Goal: Transaction & Acquisition: Purchase product/service

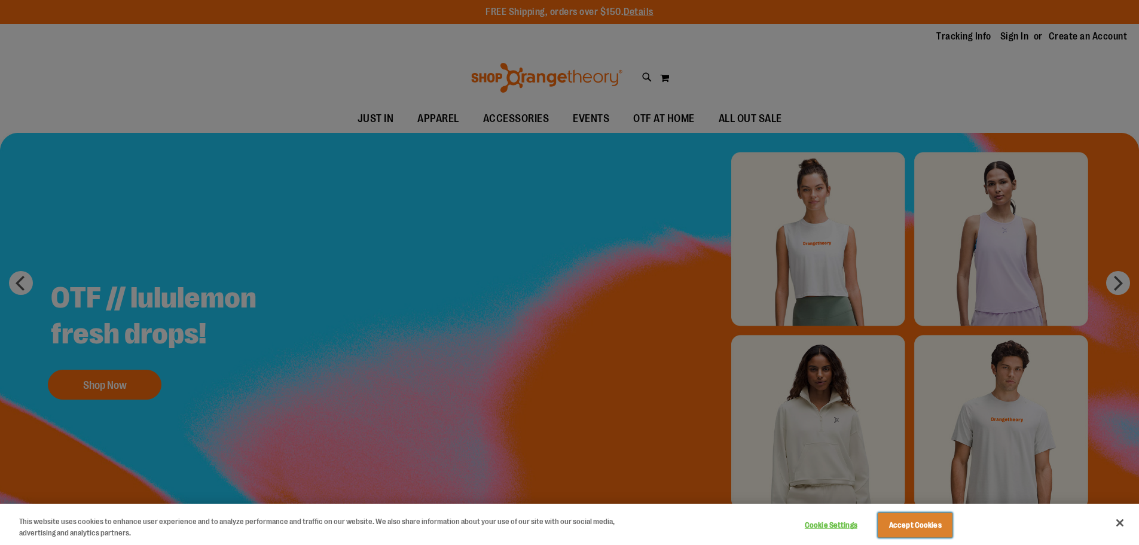
click at [902, 522] on button "Accept Cookies" at bounding box center [915, 524] width 75 height 25
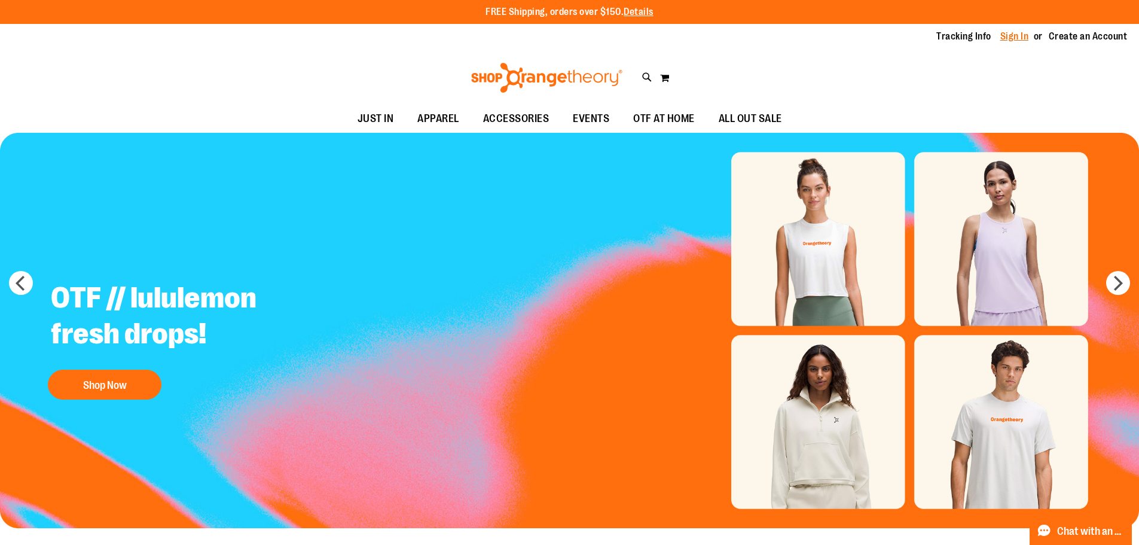
click at [1009, 42] on link "Sign In" at bounding box center [1014, 36] width 29 height 13
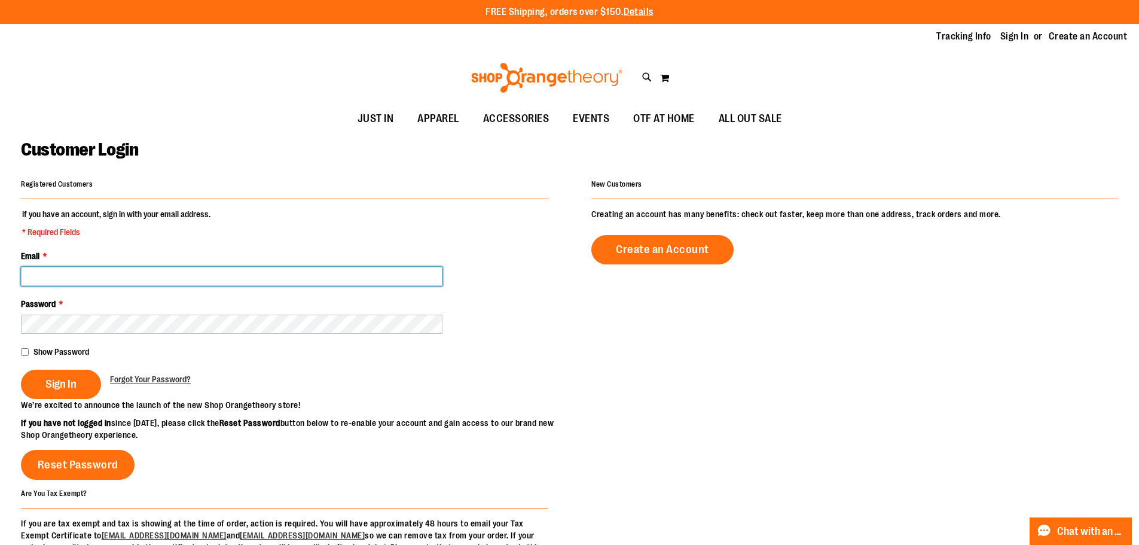
click at [88, 276] on input "Email *" at bounding box center [231, 276] width 421 height 19
type input "**********"
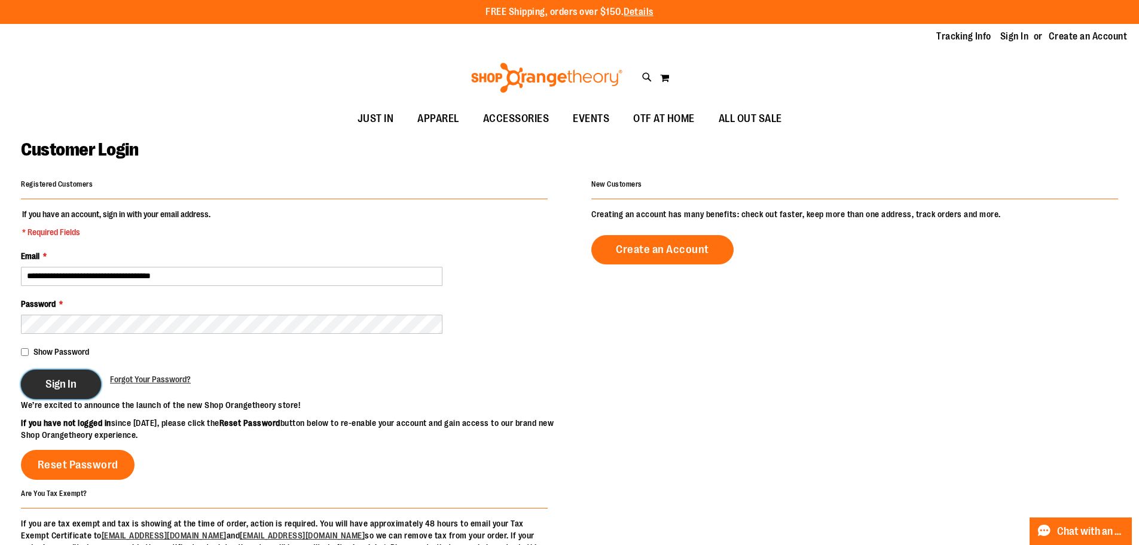
click at [59, 388] on span "Sign In" at bounding box center [60, 383] width 31 height 13
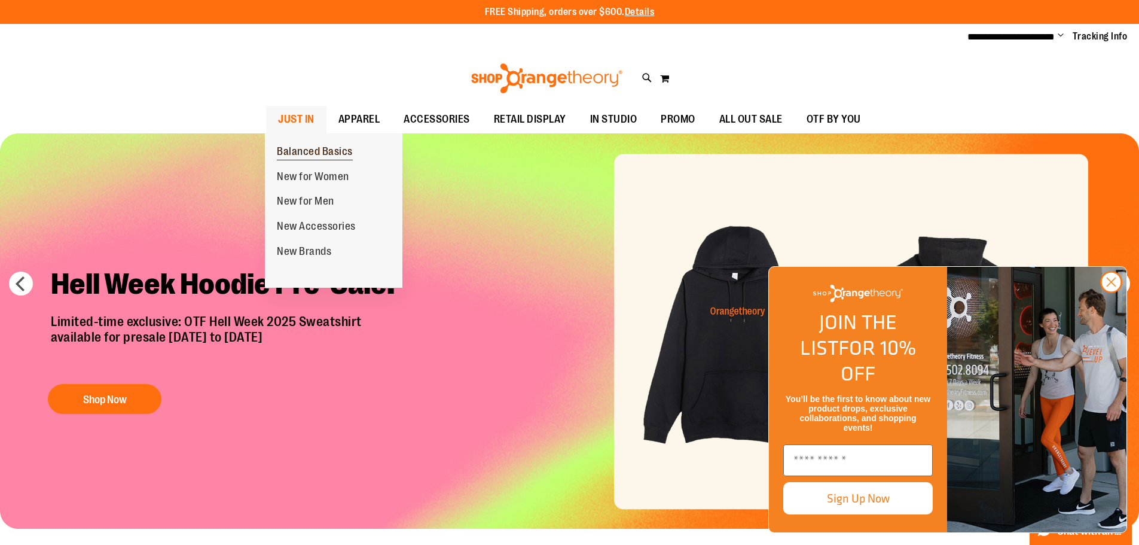
click at [298, 149] on span "Balanced Basics" at bounding box center [315, 152] width 76 height 15
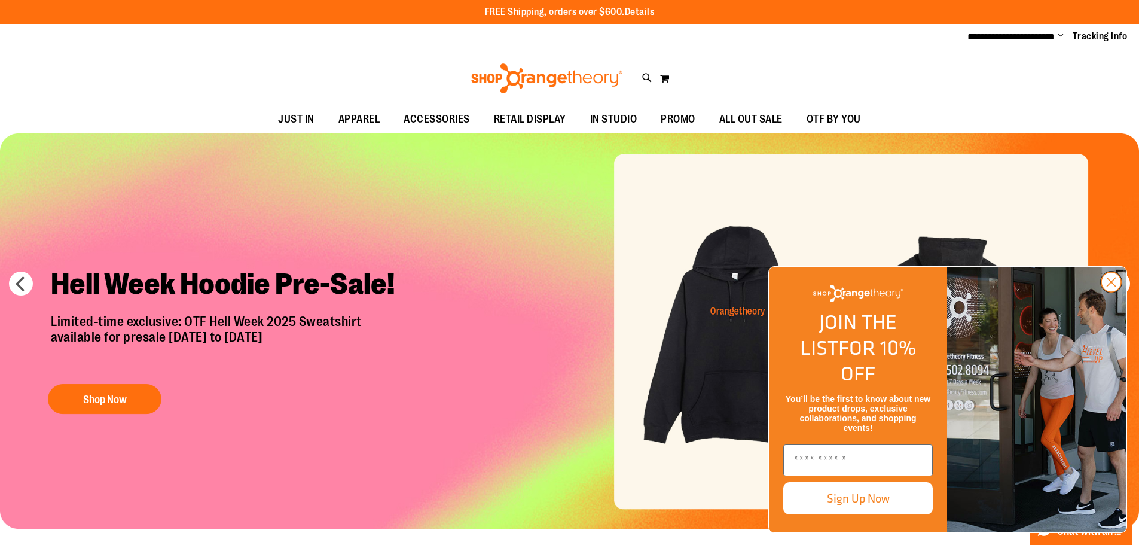
click at [1114, 292] on circle "Close dialog" at bounding box center [1111, 282] width 20 height 20
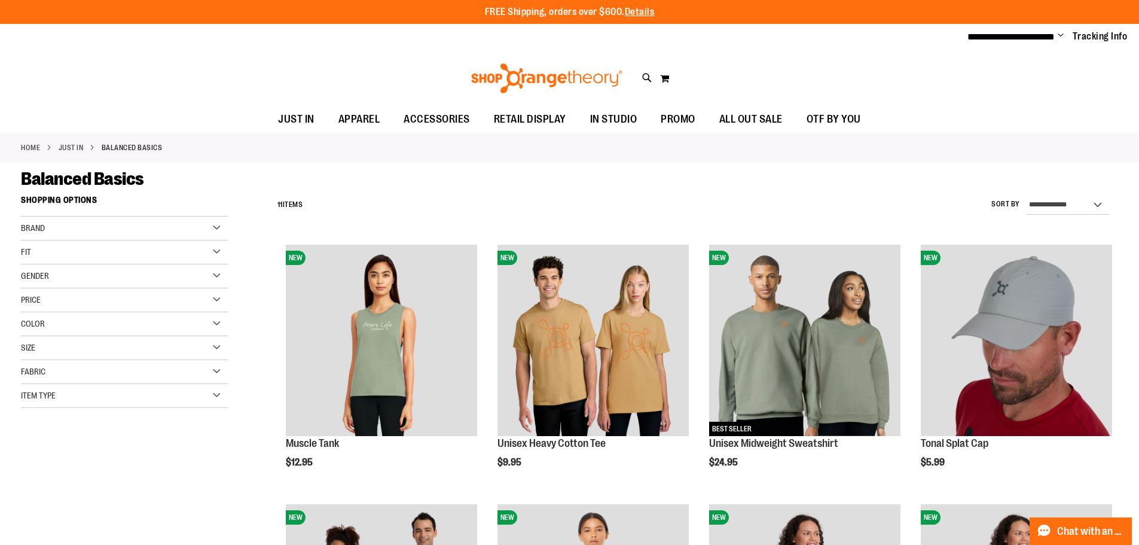
click at [506, 77] on img at bounding box center [546, 78] width 155 height 30
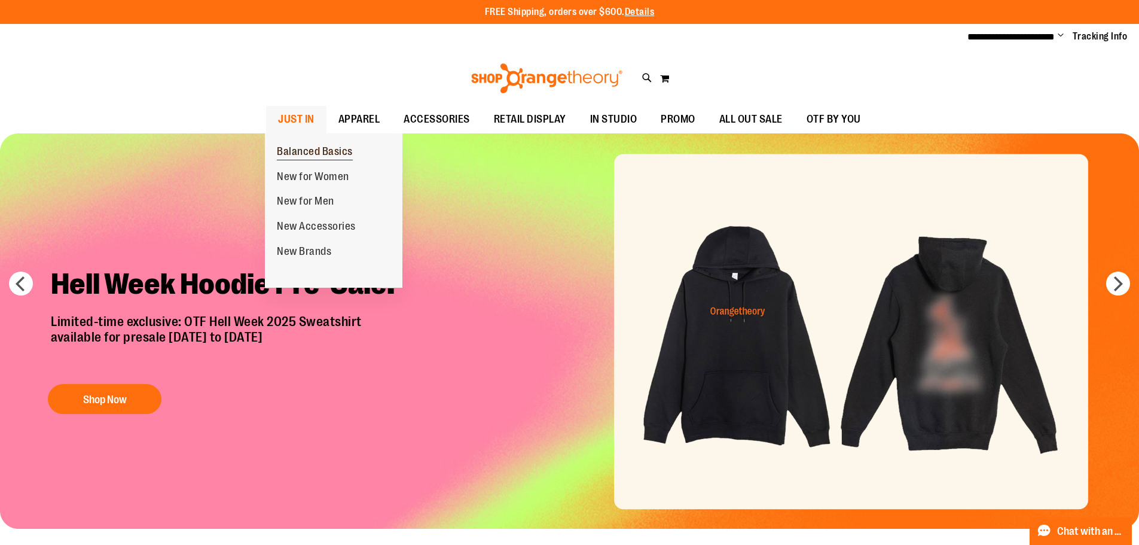
click at [305, 146] on span "Balanced Basics" at bounding box center [315, 152] width 76 height 15
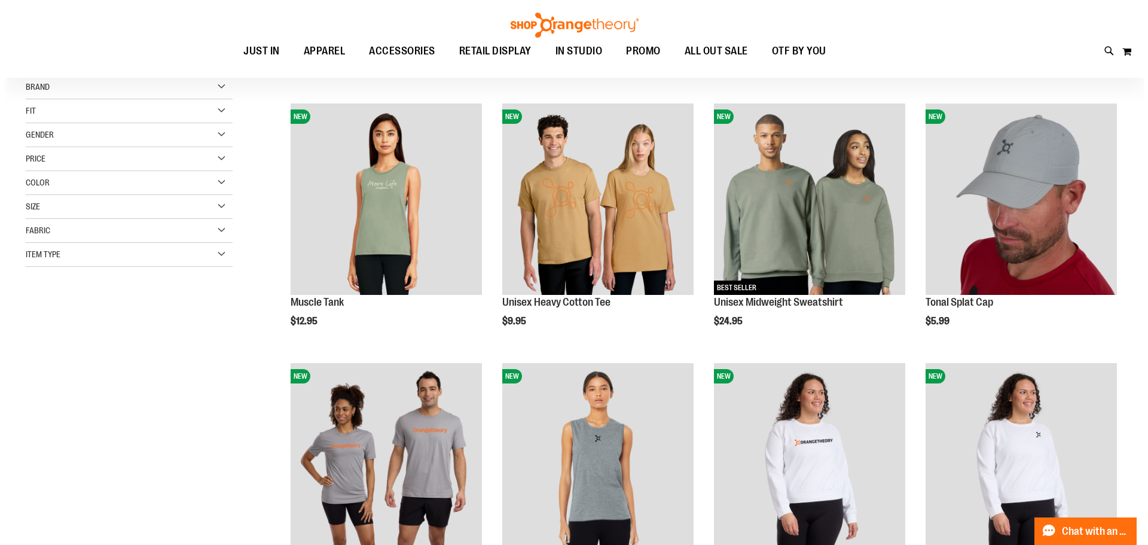
scroll to position [119, 0]
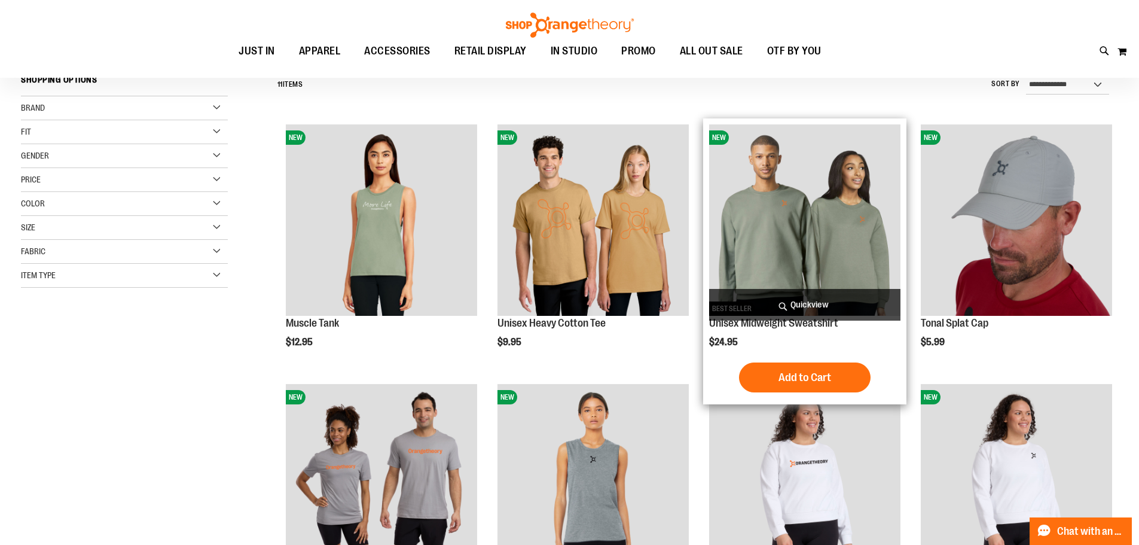
click at [808, 304] on span "Quickview" at bounding box center [804, 305] width 191 height 32
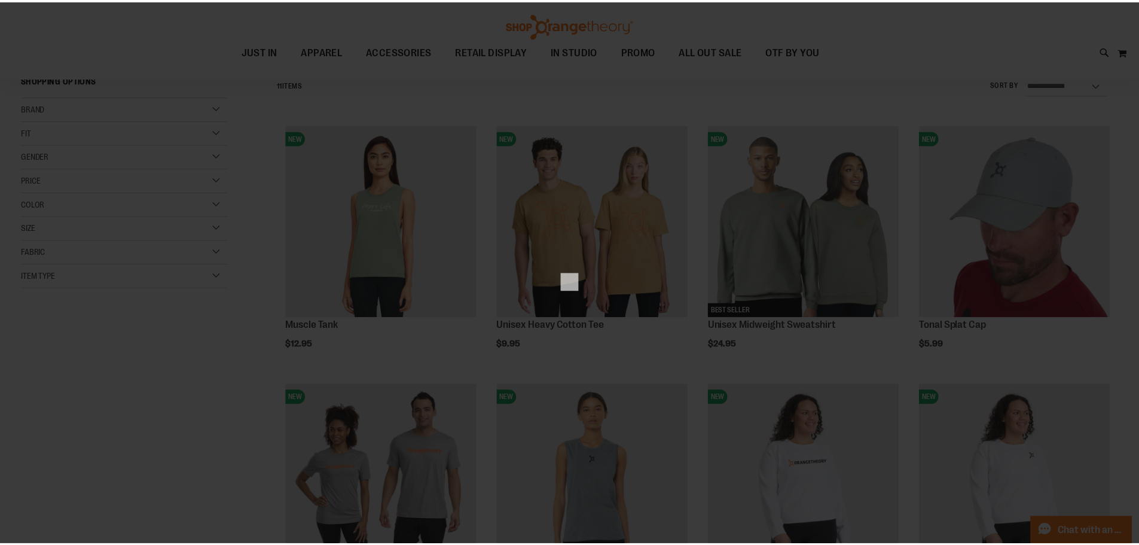
scroll to position [0, 0]
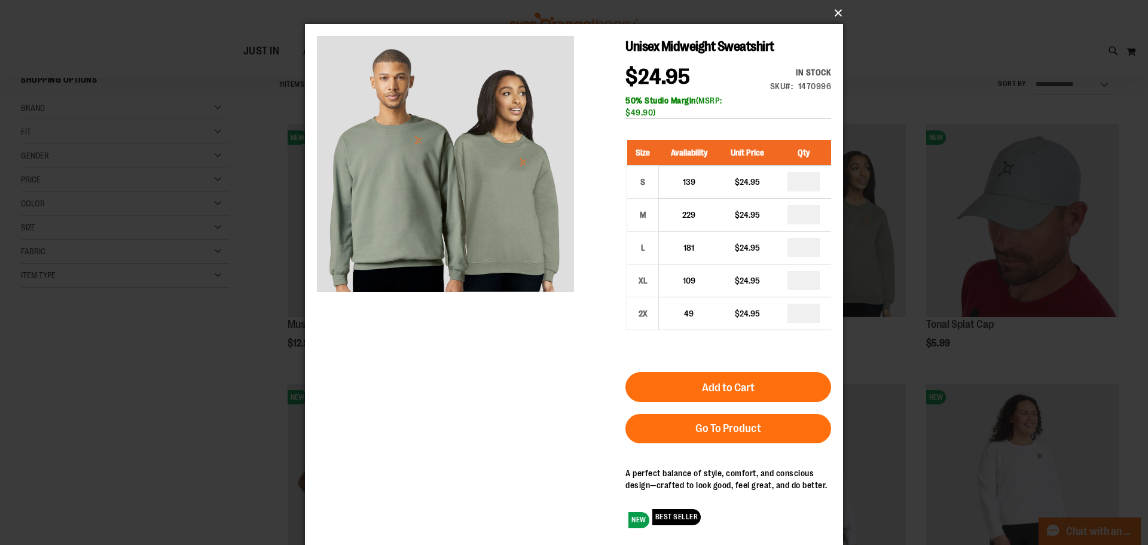
click at [835, 10] on button "×" at bounding box center [577, 13] width 538 height 26
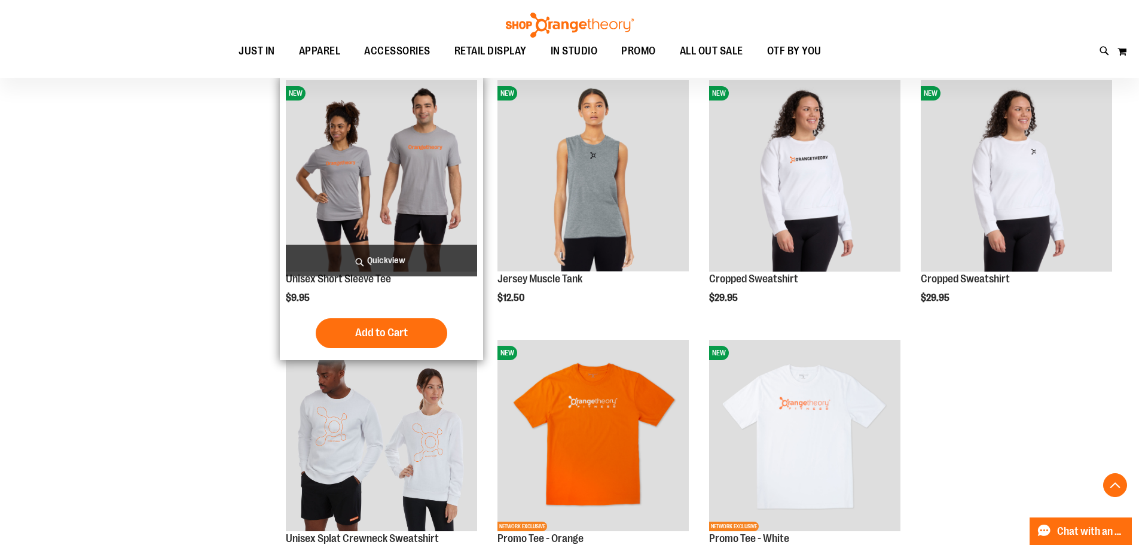
scroll to position [418, 0]
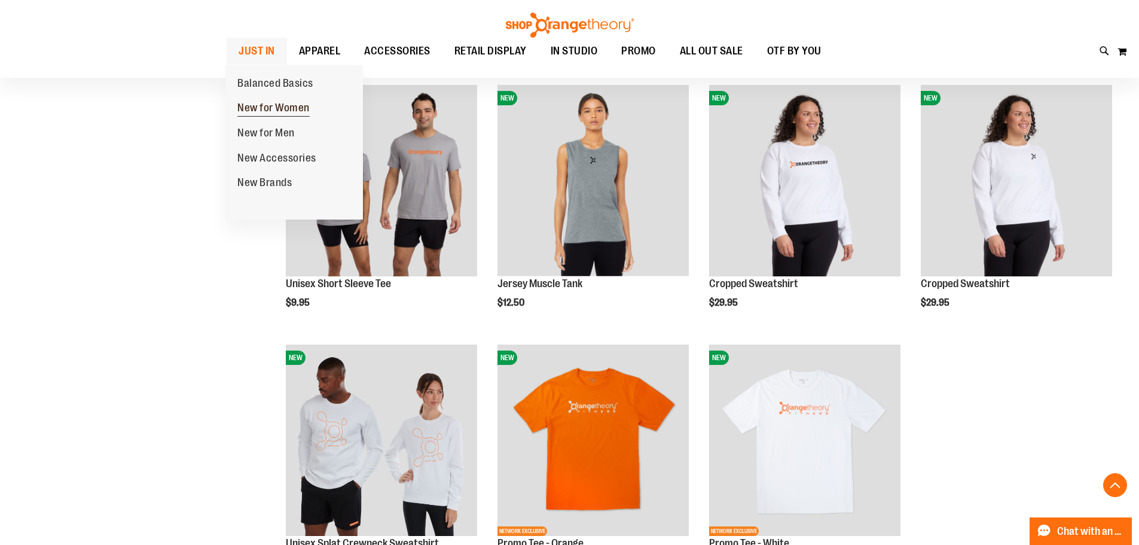
click at [261, 111] on span "New for Women" at bounding box center [273, 109] width 72 height 15
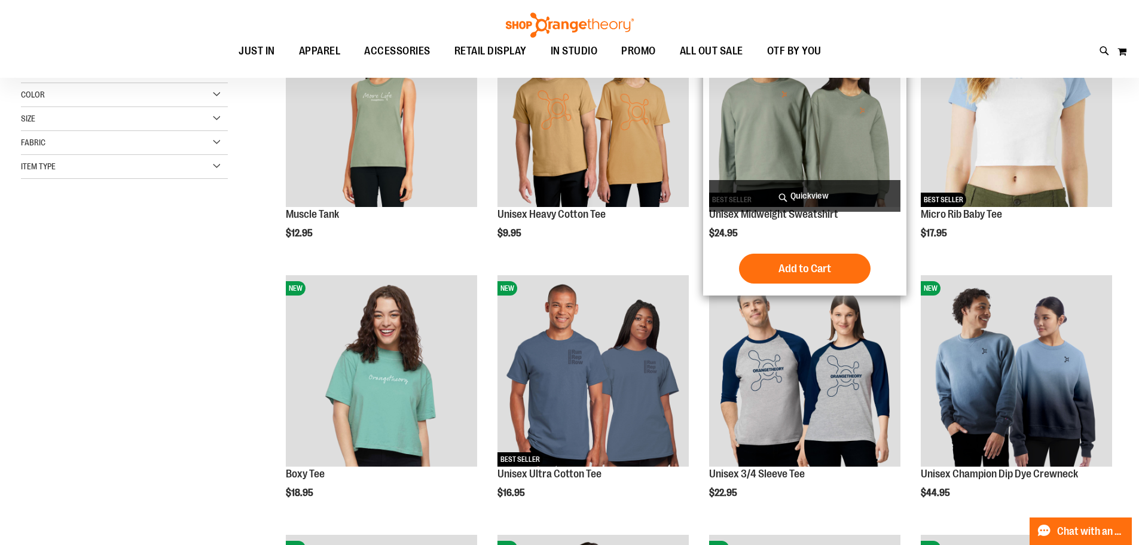
scroll to position [298, 0]
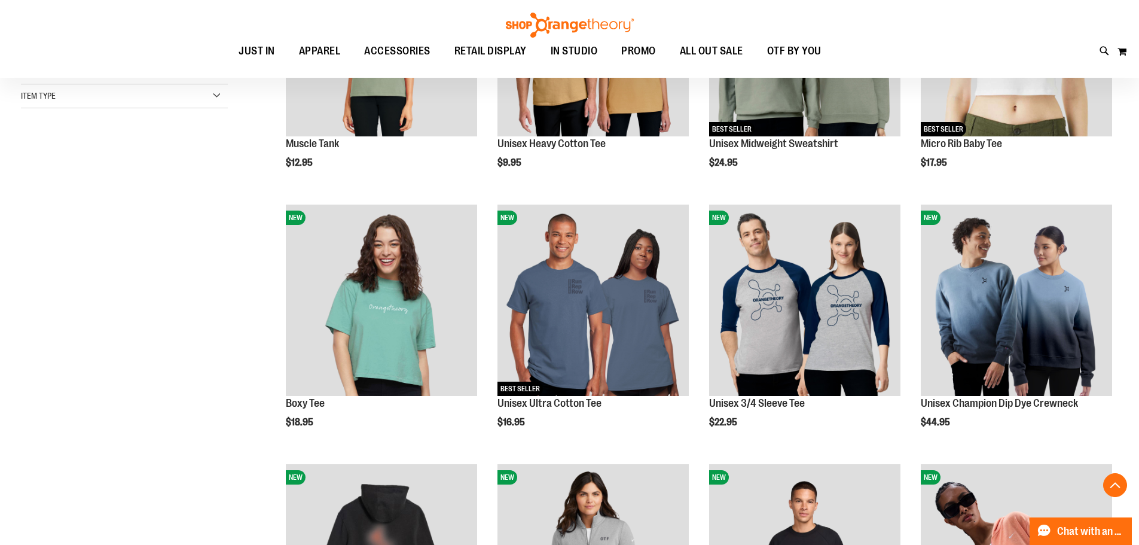
click at [183, 240] on div "**********" at bounding box center [569, 339] width 1097 height 899
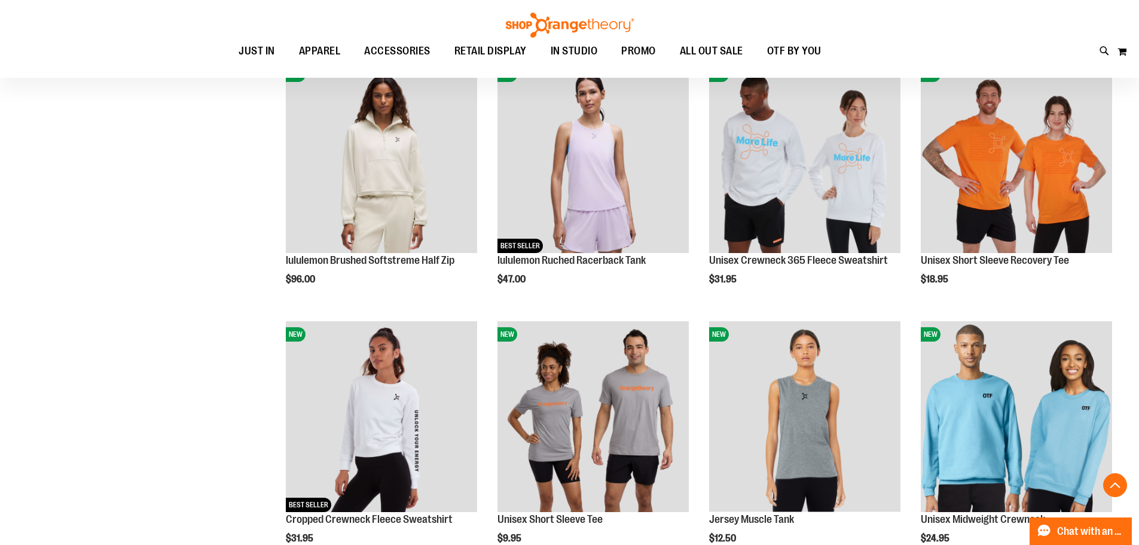
scroll to position [1255, 0]
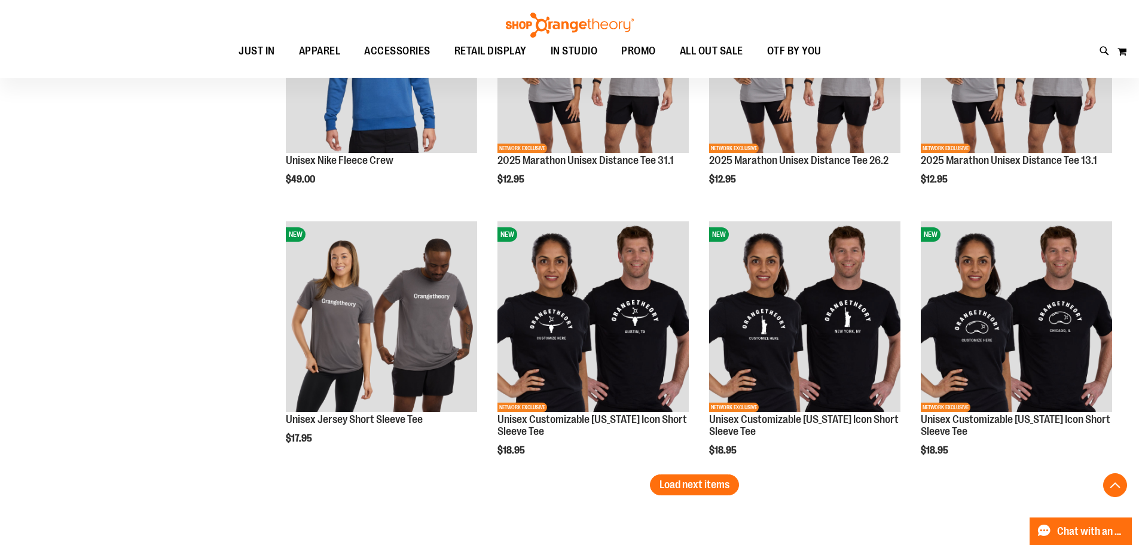
scroll to position [2211, 0]
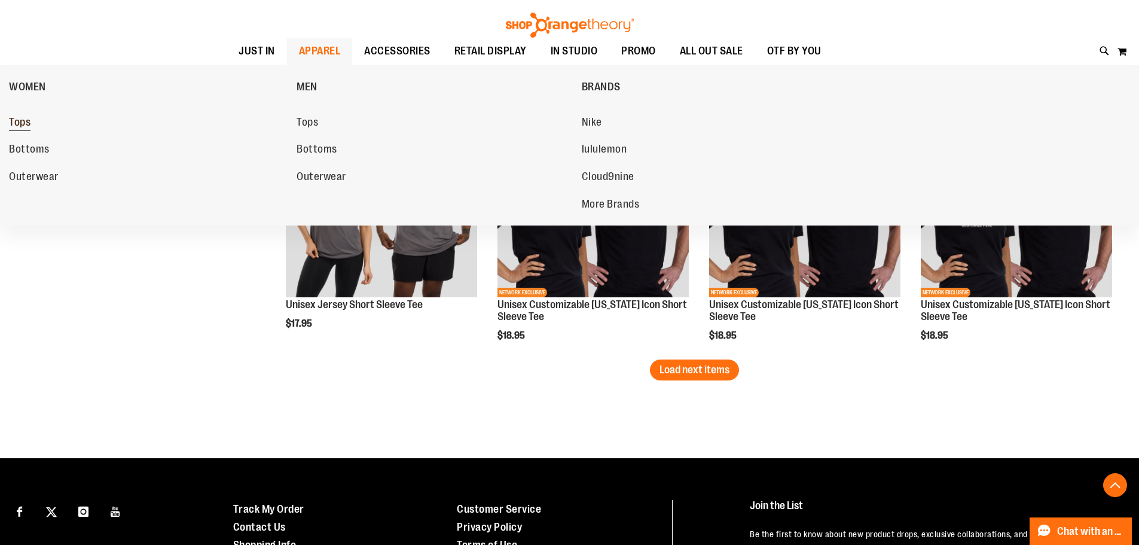
click at [16, 123] on span "Tops" at bounding box center [20, 123] width 22 height 15
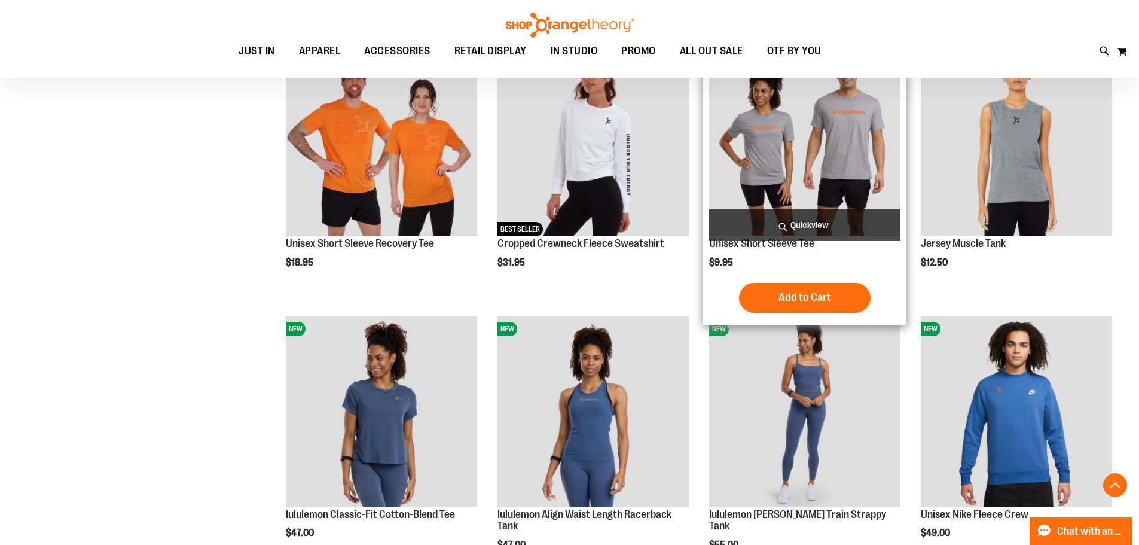
scroll to position [1069, 0]
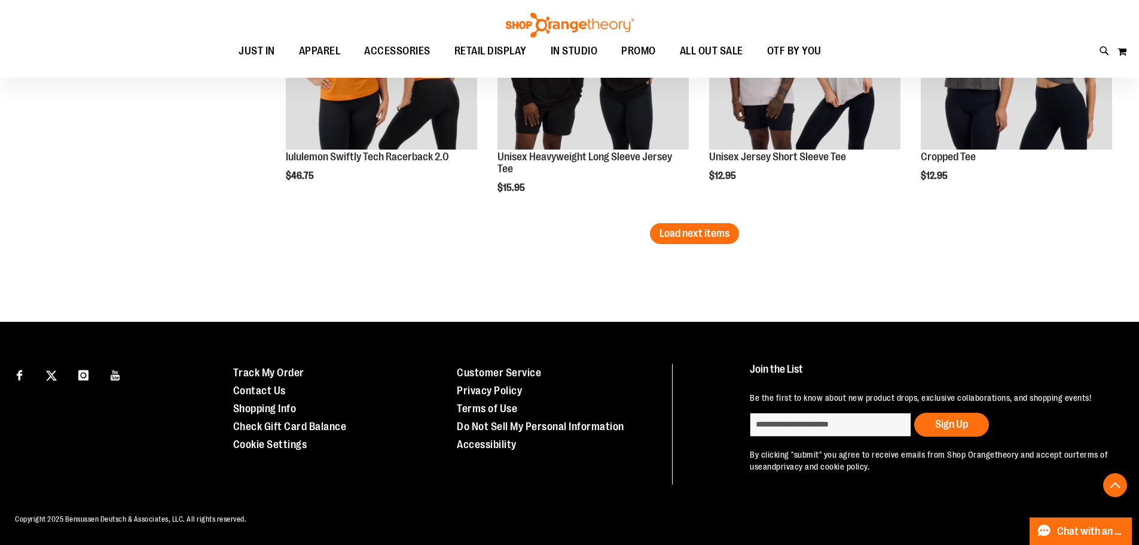
scroll to position [2463, 0]
click at [721, 227] on span "Load next items" at bounding box center [694, 233] width 70 height 12
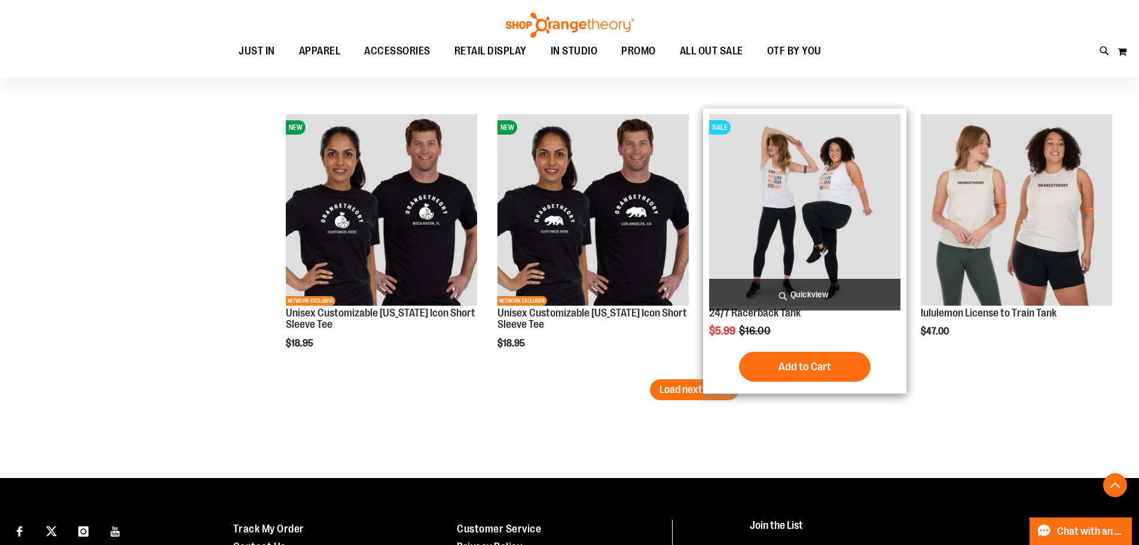
scroll to position [3240, 0]
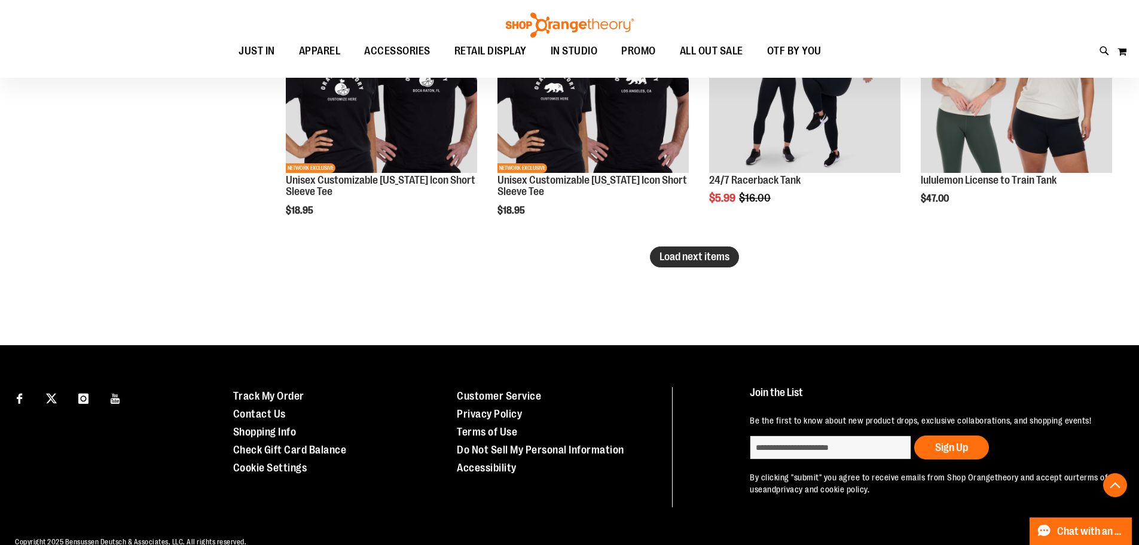
click at [700, 260] on span "Load next items" at bounding box center [694, 256] width 70 height 12
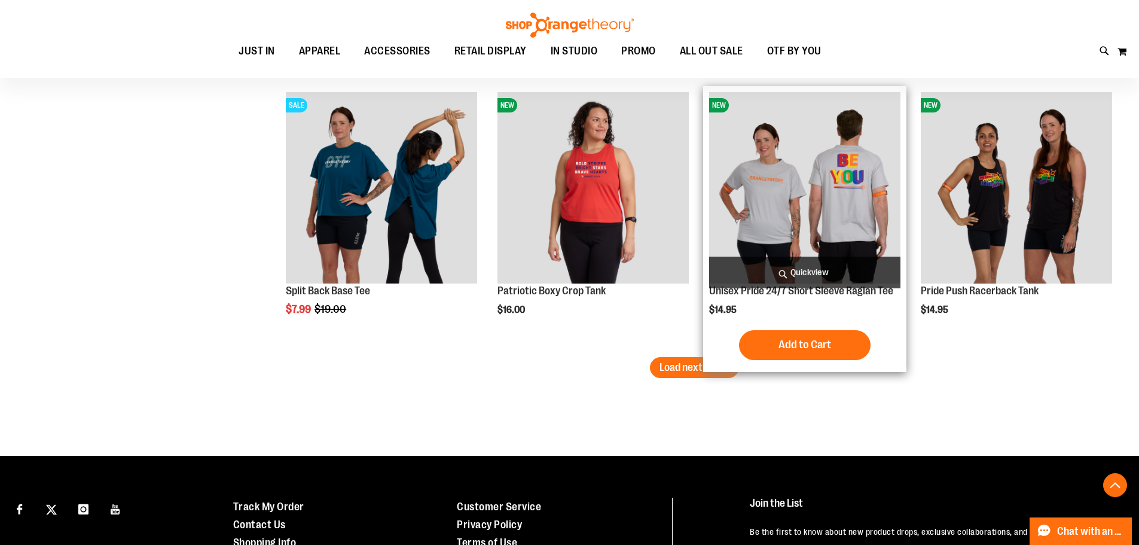
scroll to position [3908, 0]
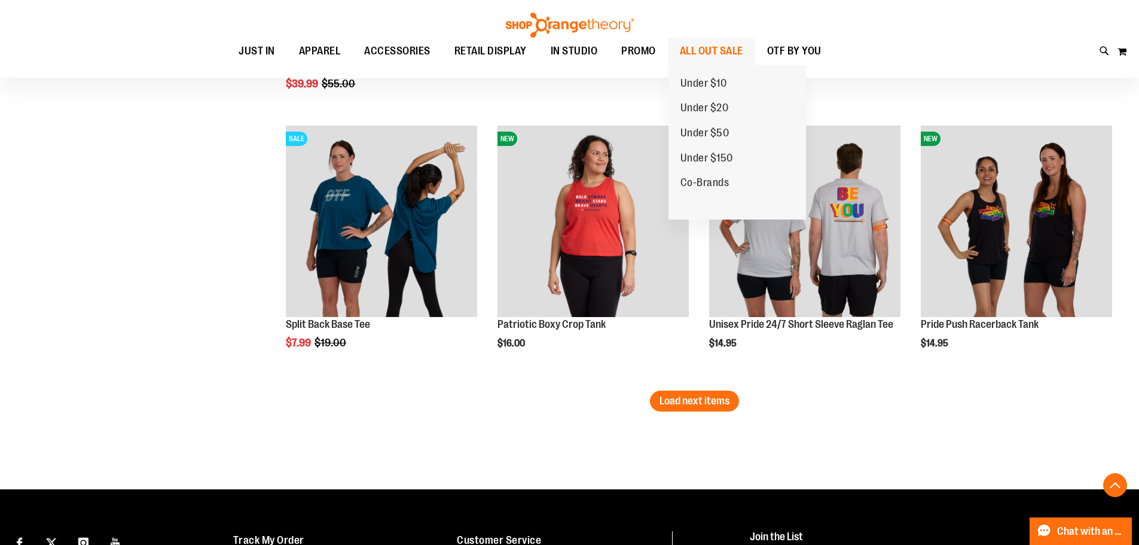
click at [719, 45] on span "ALL OUT SALE" at bounding box center [711, 51] width 63 height 27
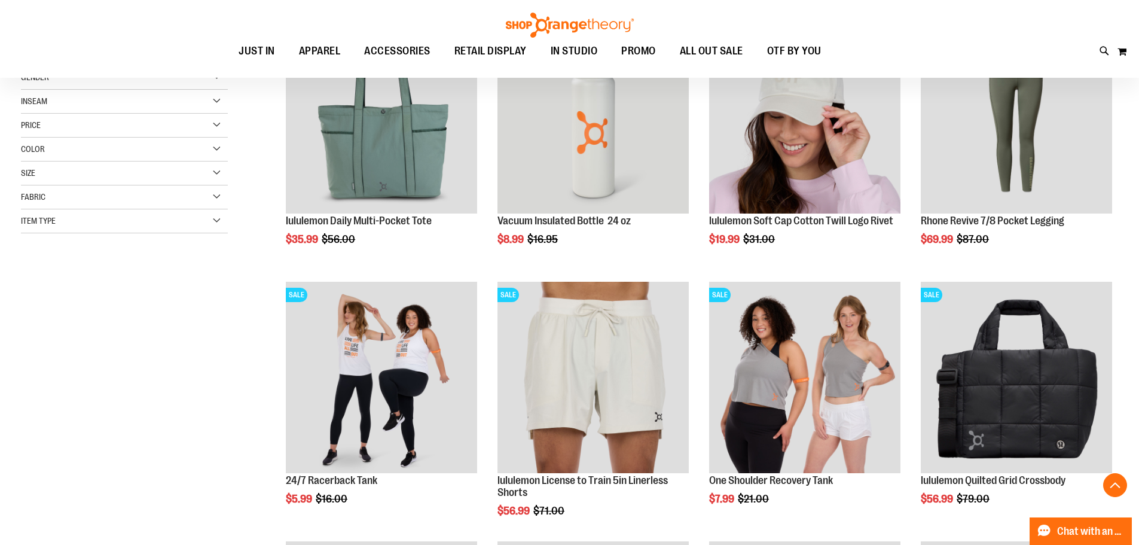
scroll to position [239, 0]
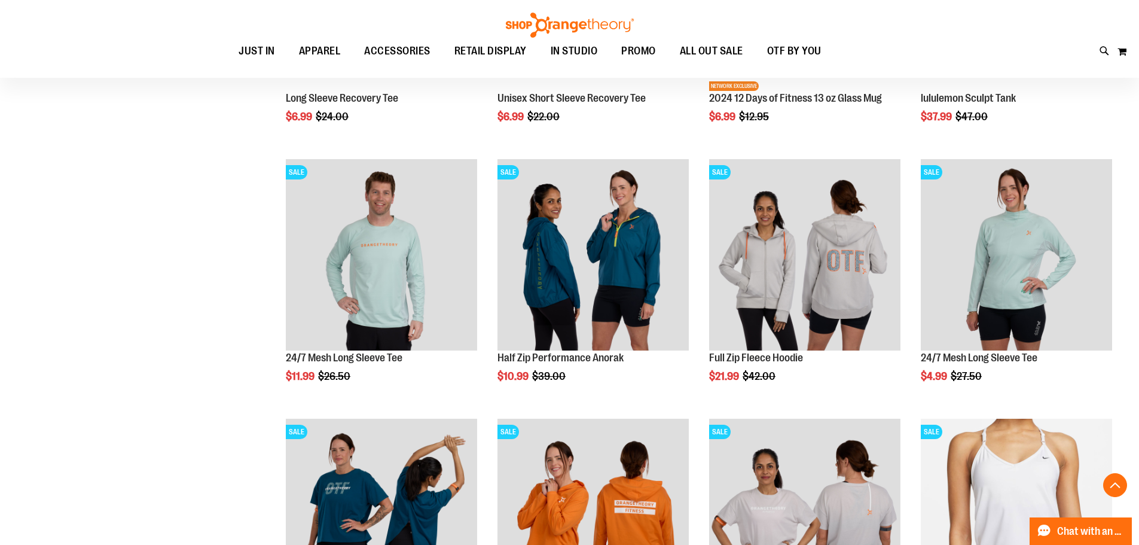
scroll to position [1135, 0]
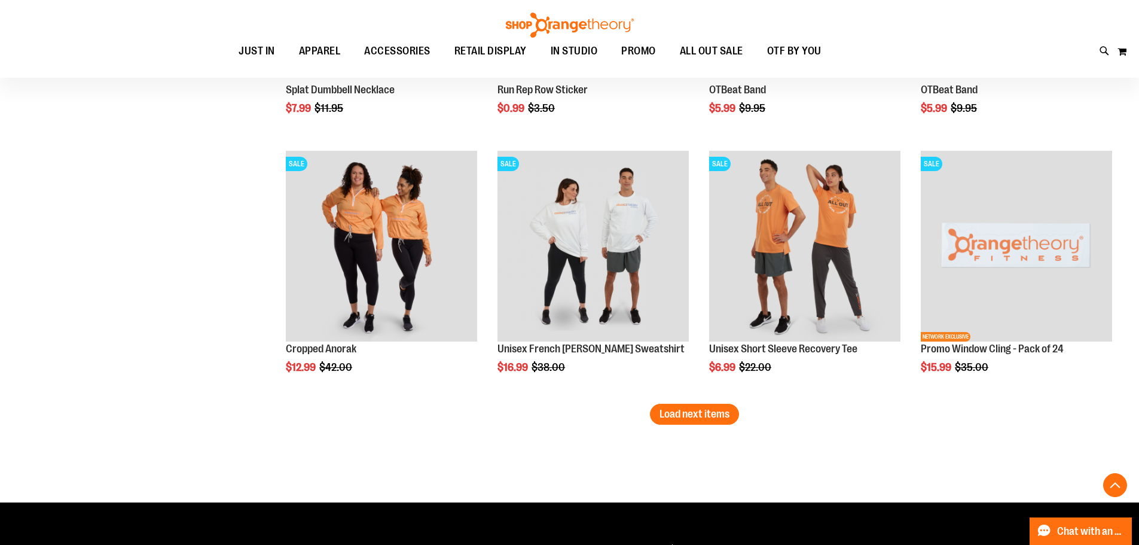
scroll to position [2360, 0]
